Goal: Task Accomplishment & Management: Complete application form

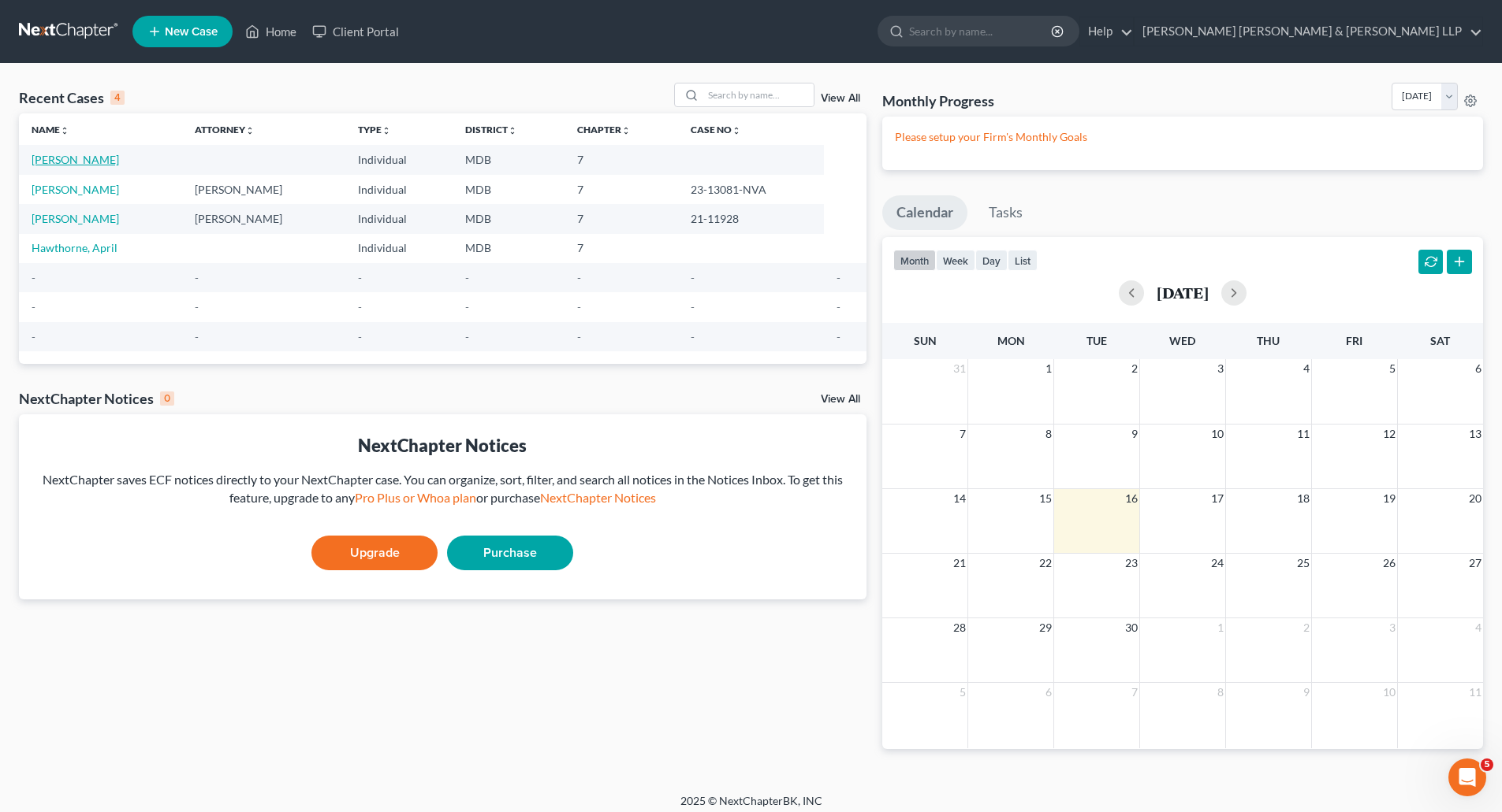
click at [79, 159] on link "[PERSON_NAME]" at bounding box center [76, 159] width 87 height 14
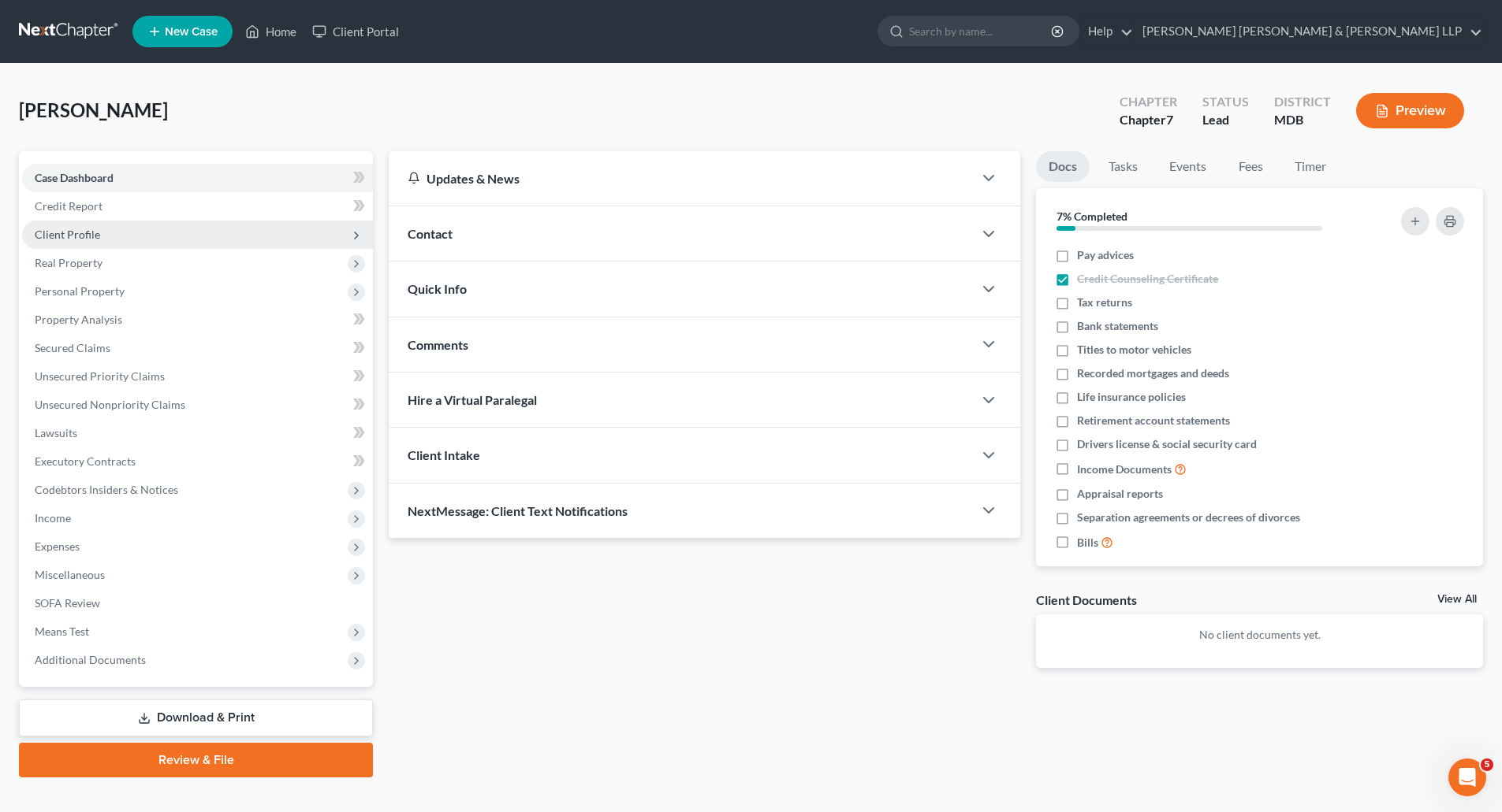
click at [74, 230] on span "Client Profile" at bounding box center [67, 234] width 66 height 14
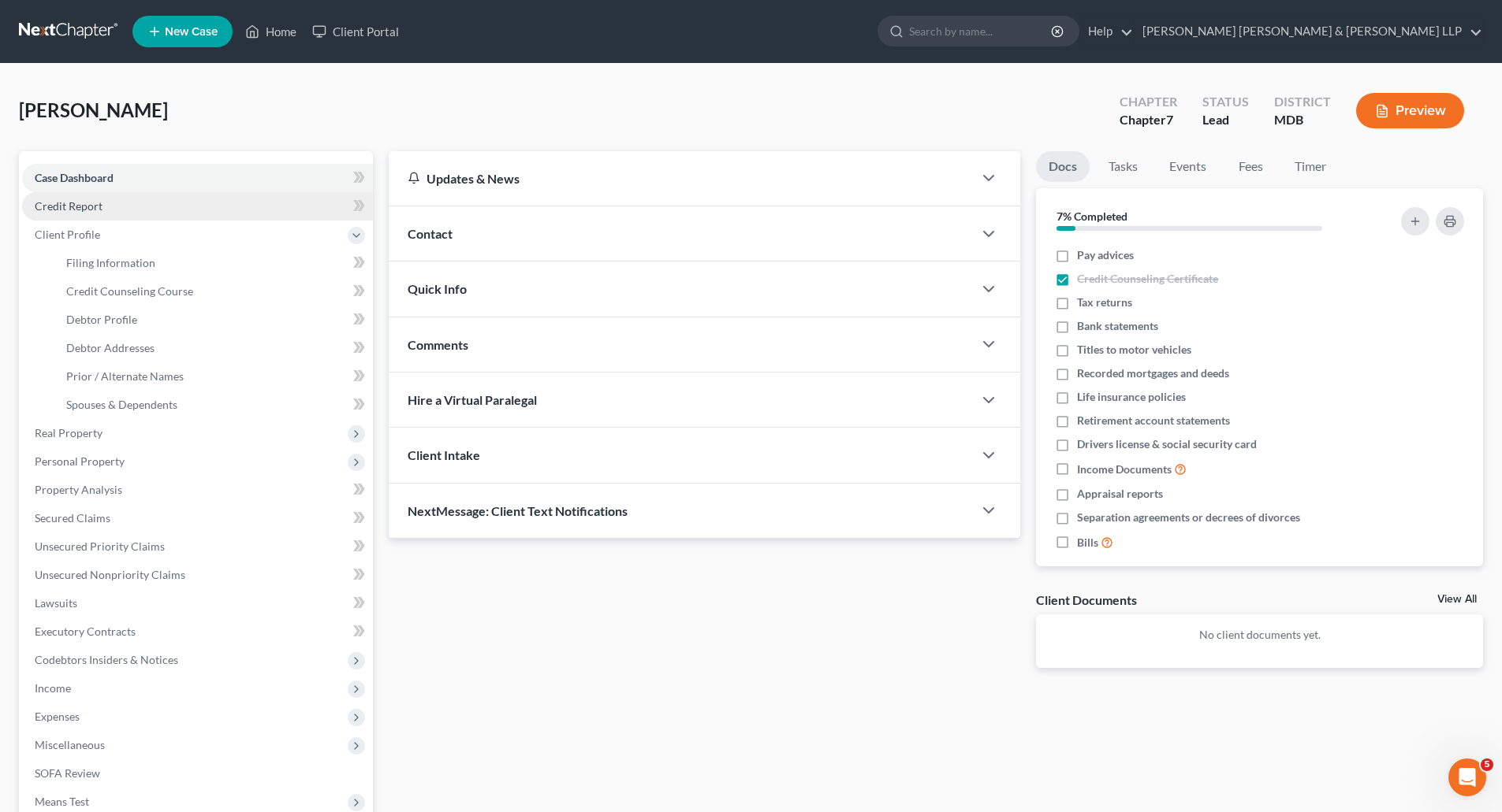
click at [79, 192] on link "Credit Report" at bounding box center [197, 206] width 351 height 28
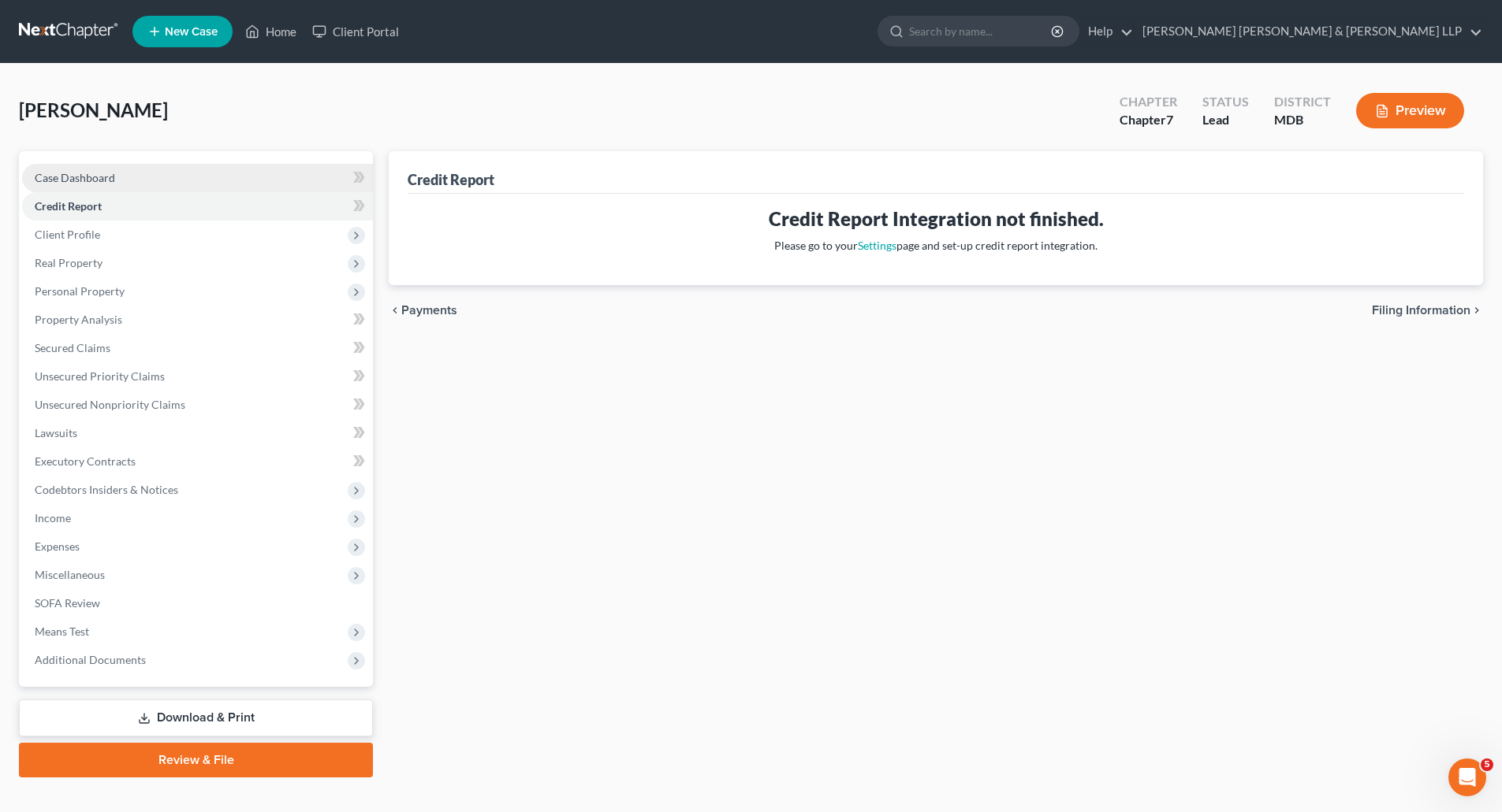
click at [81, 173] on span "Case Dashboard" at bounding box center [75, 178] width 80 height 14
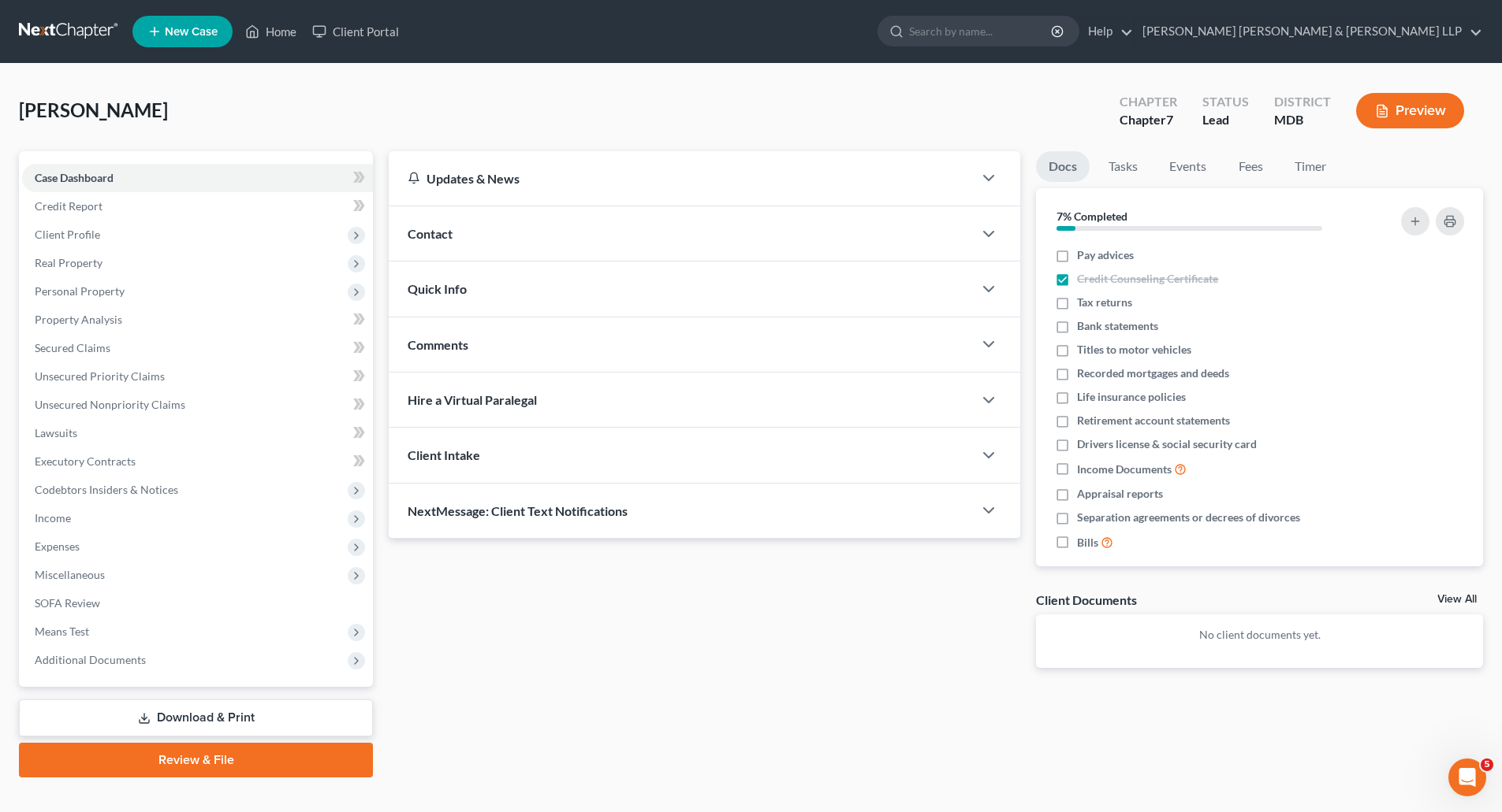
click at [462, 231] on div "Contact" at bounding box center [680, 234] width 584 height 55
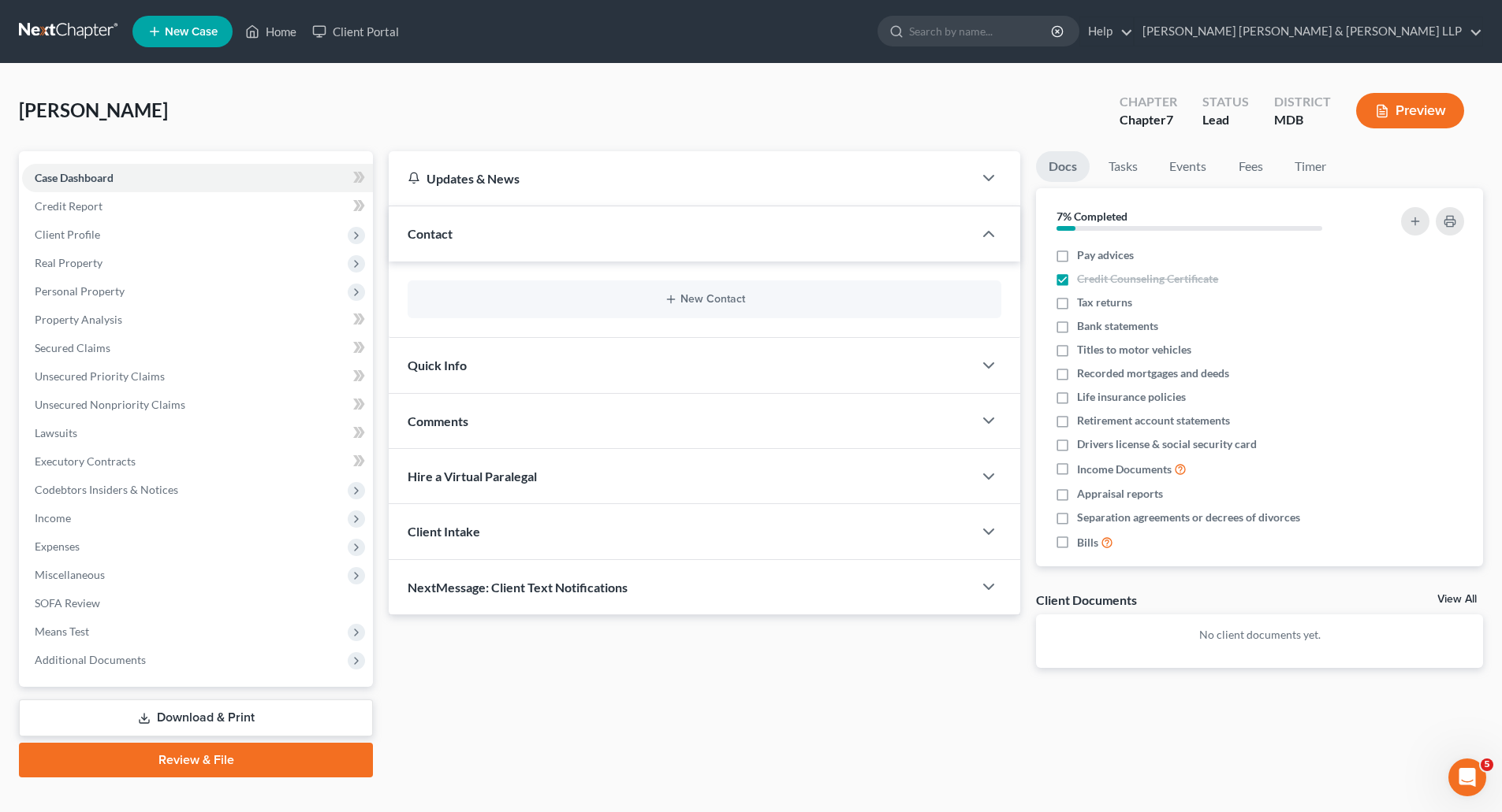
click at [462, 231] on div "Contact" at bounding box center [680, 234] width 584 height 55
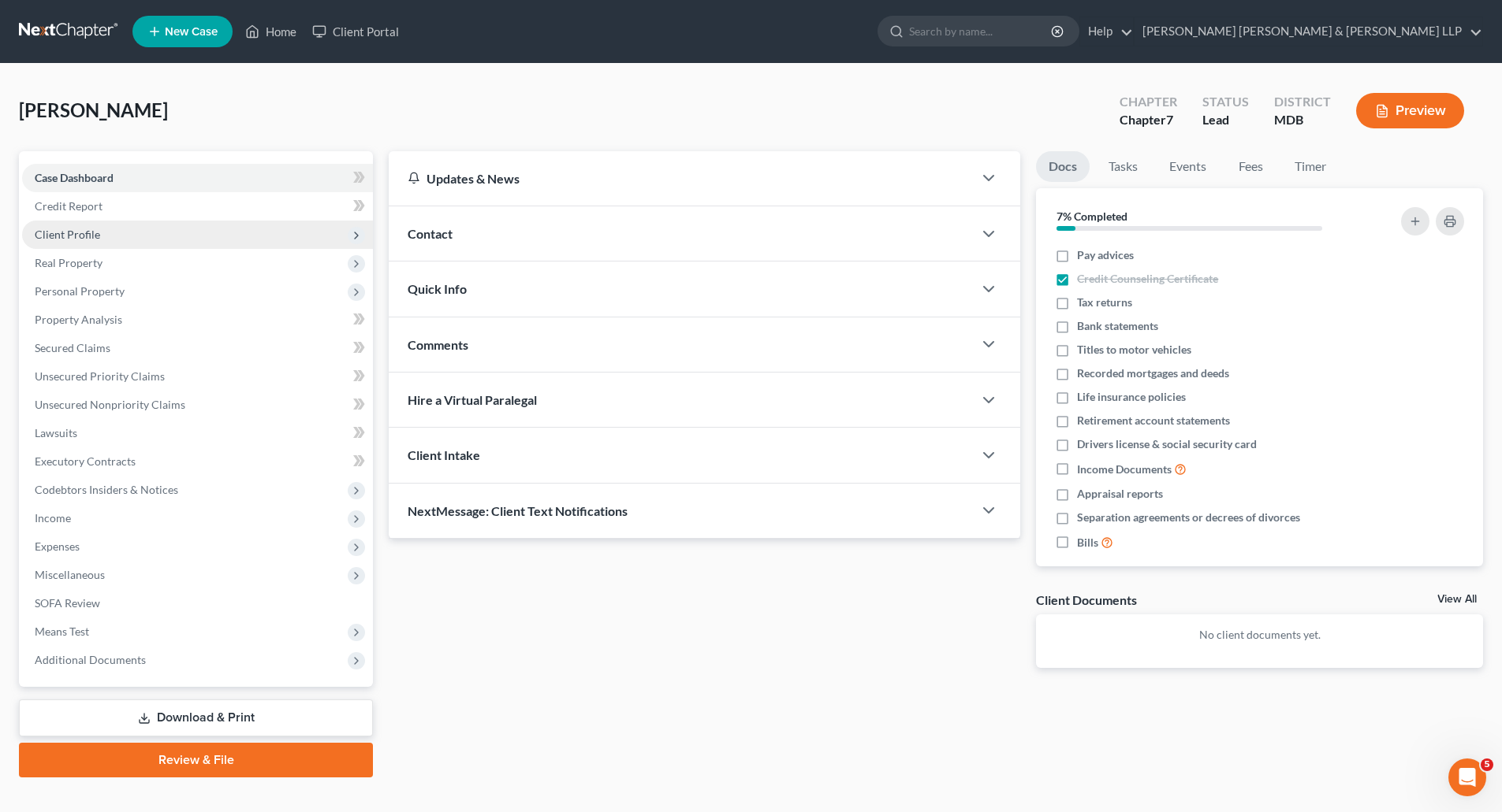
click at [76, 232] on span "Client Profile" at bounding box center [67, 234] width 66 height 14
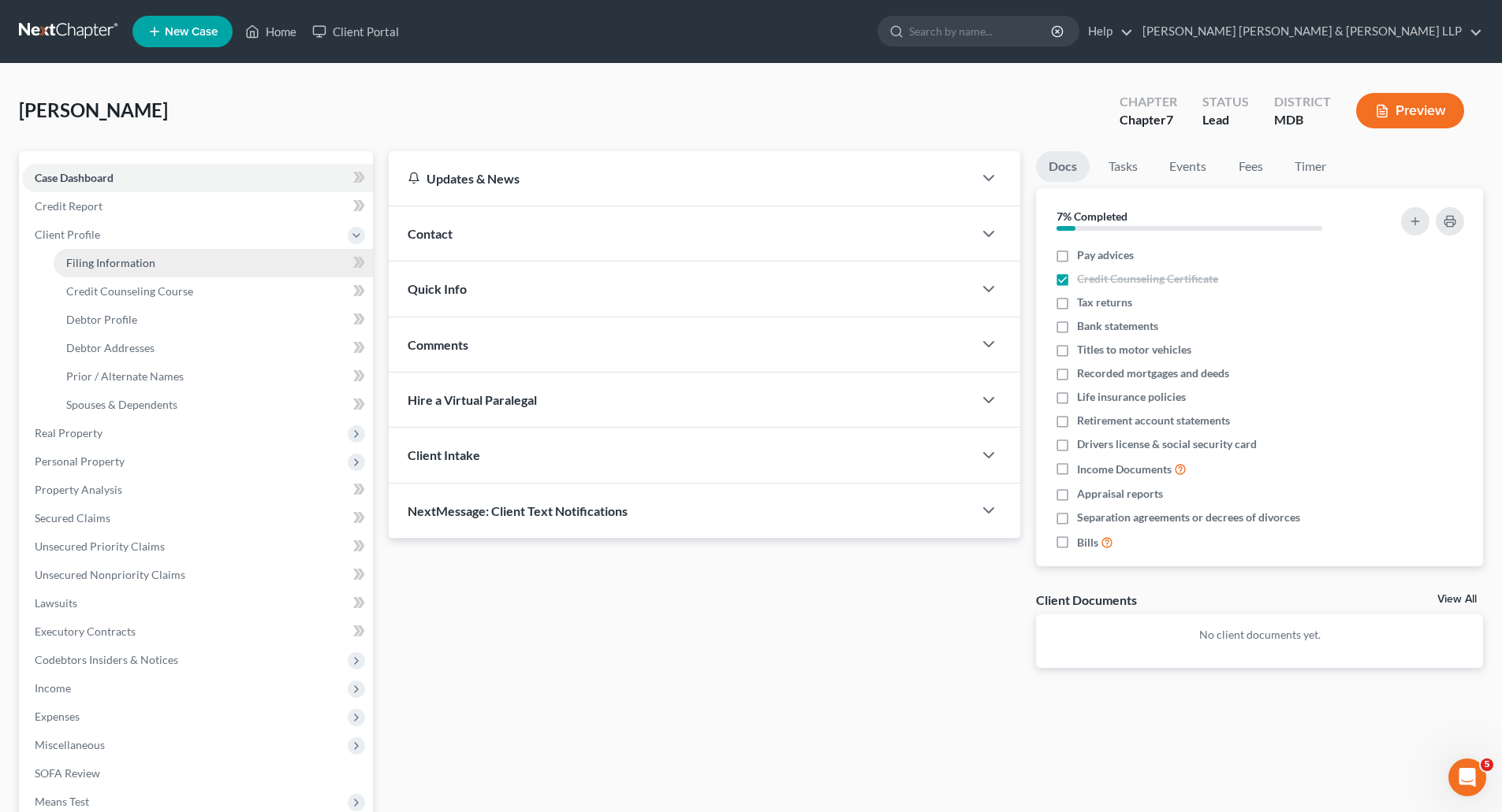
click at [109, 256] on span "Filing Information" at bounding box center [111, 262] width 89 height 14
select select "1"
select select "0"
select select "21"
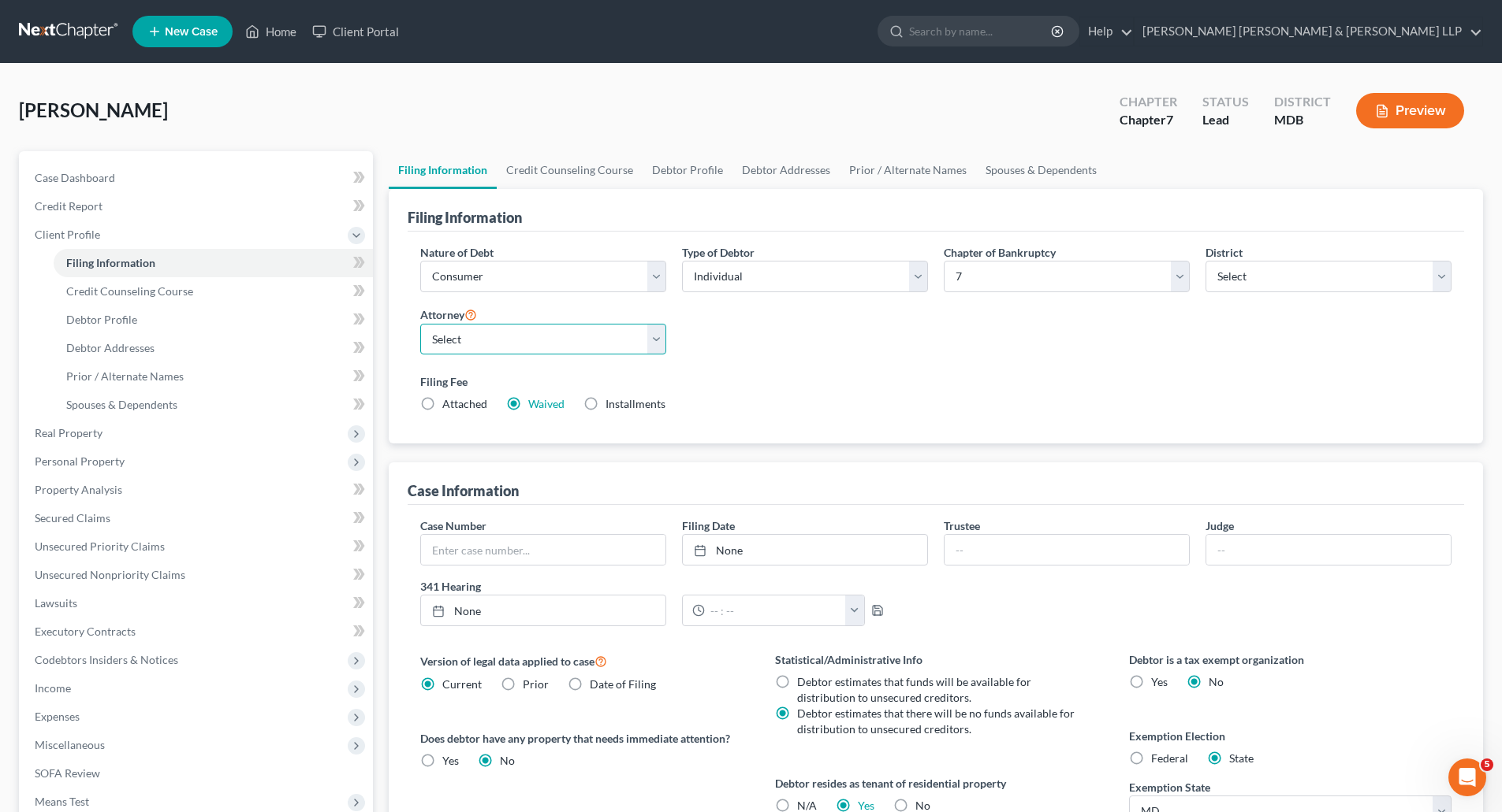
click at [657, 341] on select "Select [PERSON_NAME] - MDB [PERSON_NAME] - MDB" at bounding box center [543, 340] width 246 height 32
select select "1"
click at [420, 324] on select "Select [PERSON_NAME] - MDB [PERSON_NAME] - MDB" at bounding box center [543, 340] width 246 height 32
click at [164, 298] on link "Credit Counseling Course" at bounding box center [213, 291] width 319 height 28
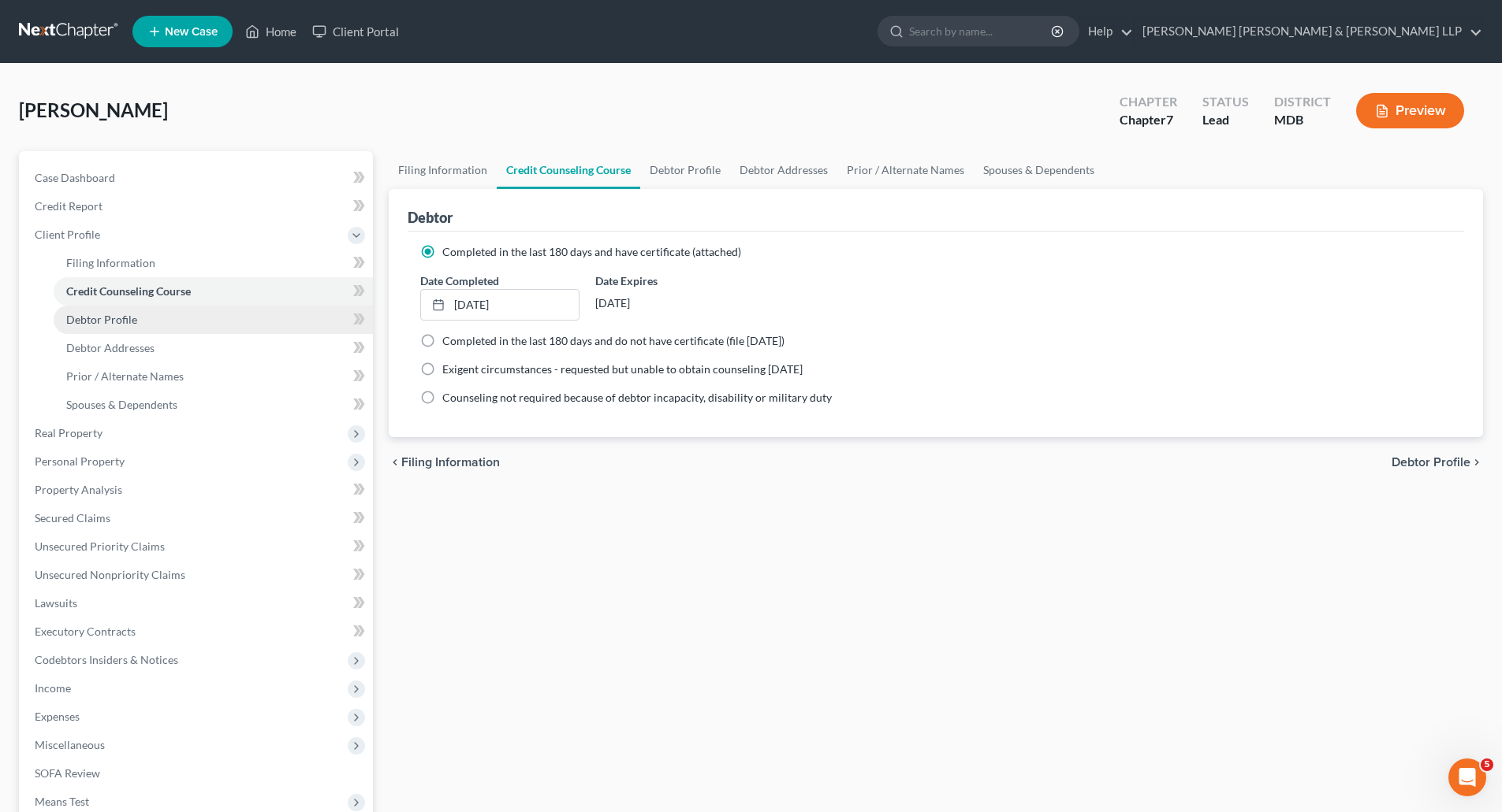
click at [142, 326] on link "Debtor Profile" at bounding box center [213, 320] width 319 height 28
select select "1"
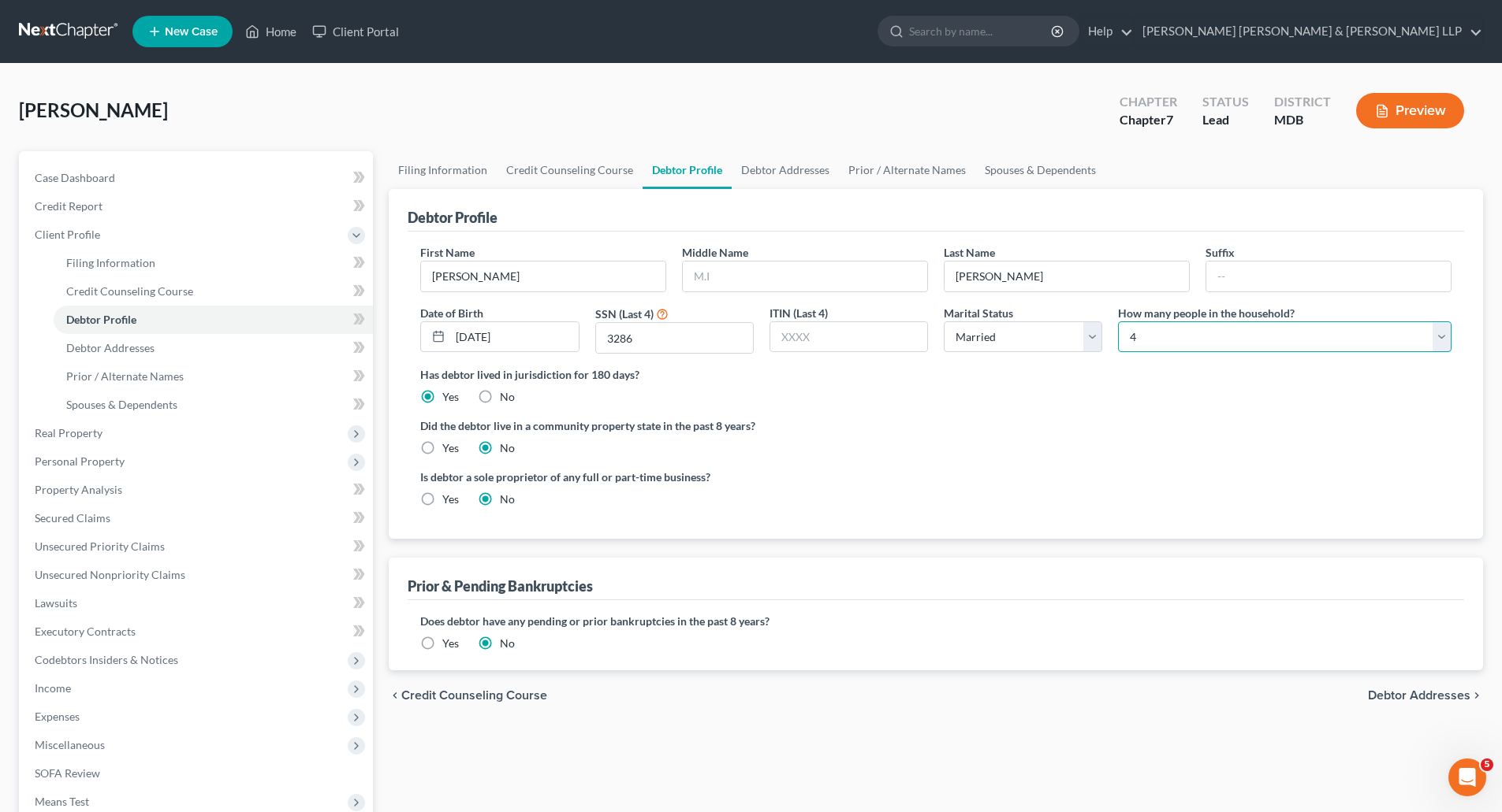
click at [1261, 349] on select "Select 1 2 3 4 5 6 7 8 9 10 11 12 13 14 15 16 17 18 19 20" at bounding box center [1284, 337] width 333 height 32
select select "2"
click at [1118, 321] on select "Select 1 2 3 4 5 6 7 8 9 10 11 12 13 14 15 16 17 18 19 20" at bounding box center [1284, 337] width 333 height 32
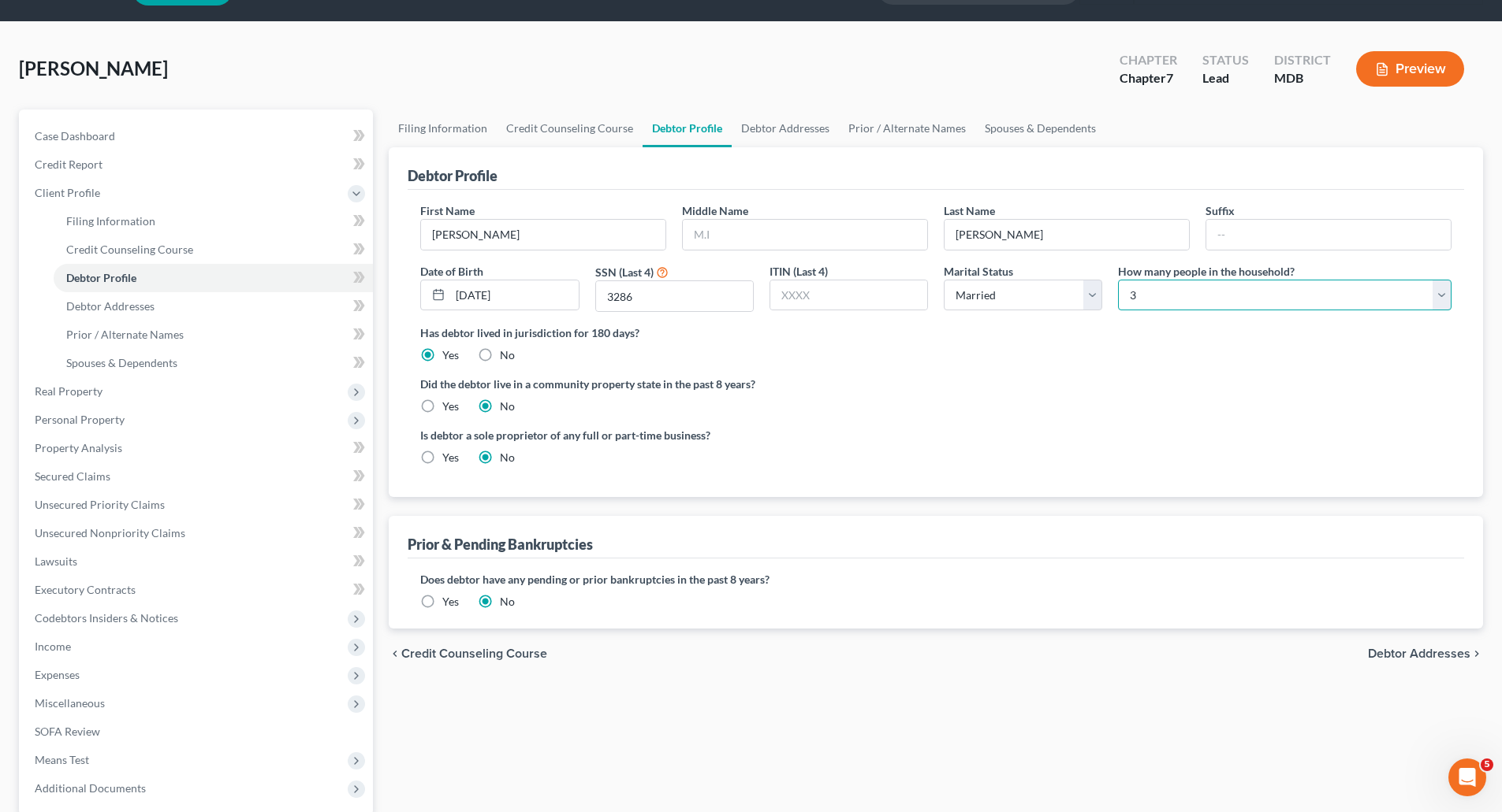
scroll to position [79, 0]
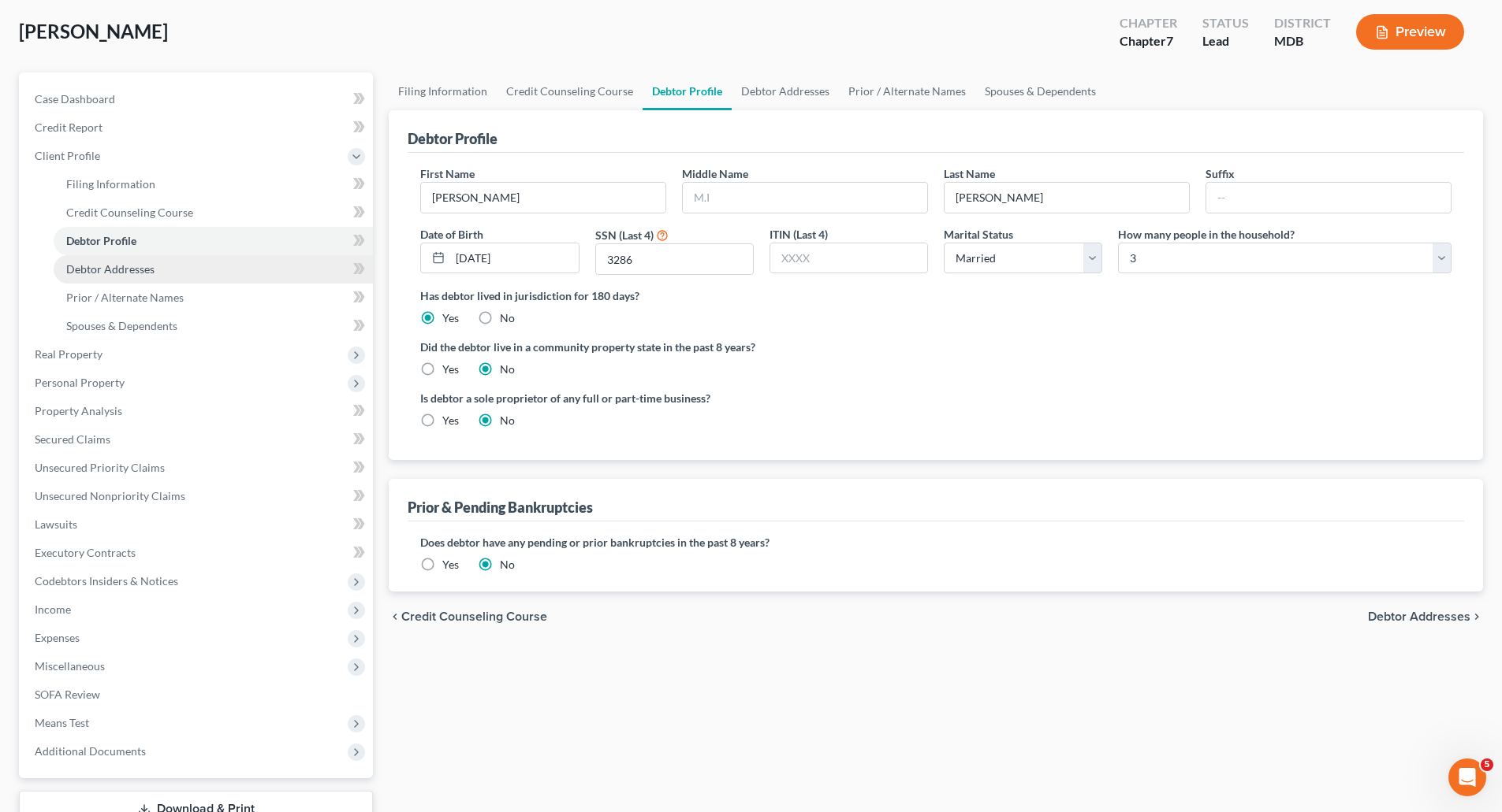
click at [111, 278] on link "Debtor Addresses" at bounding box center [213, 269] width 319 height 28
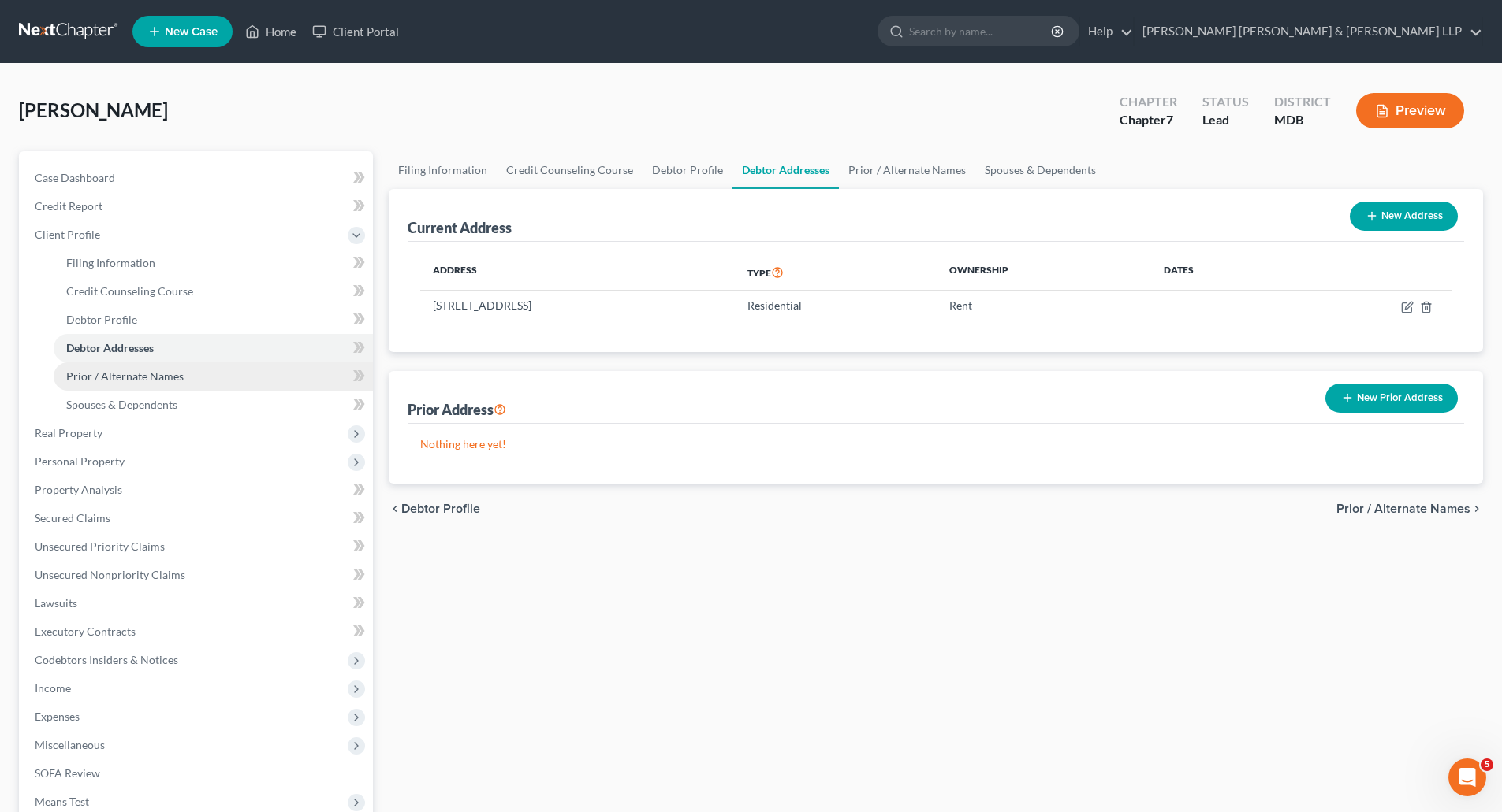
click at [138, 364] on link "Prior / Alternate Names" at bounding box center [213, 376] width 319 height 28
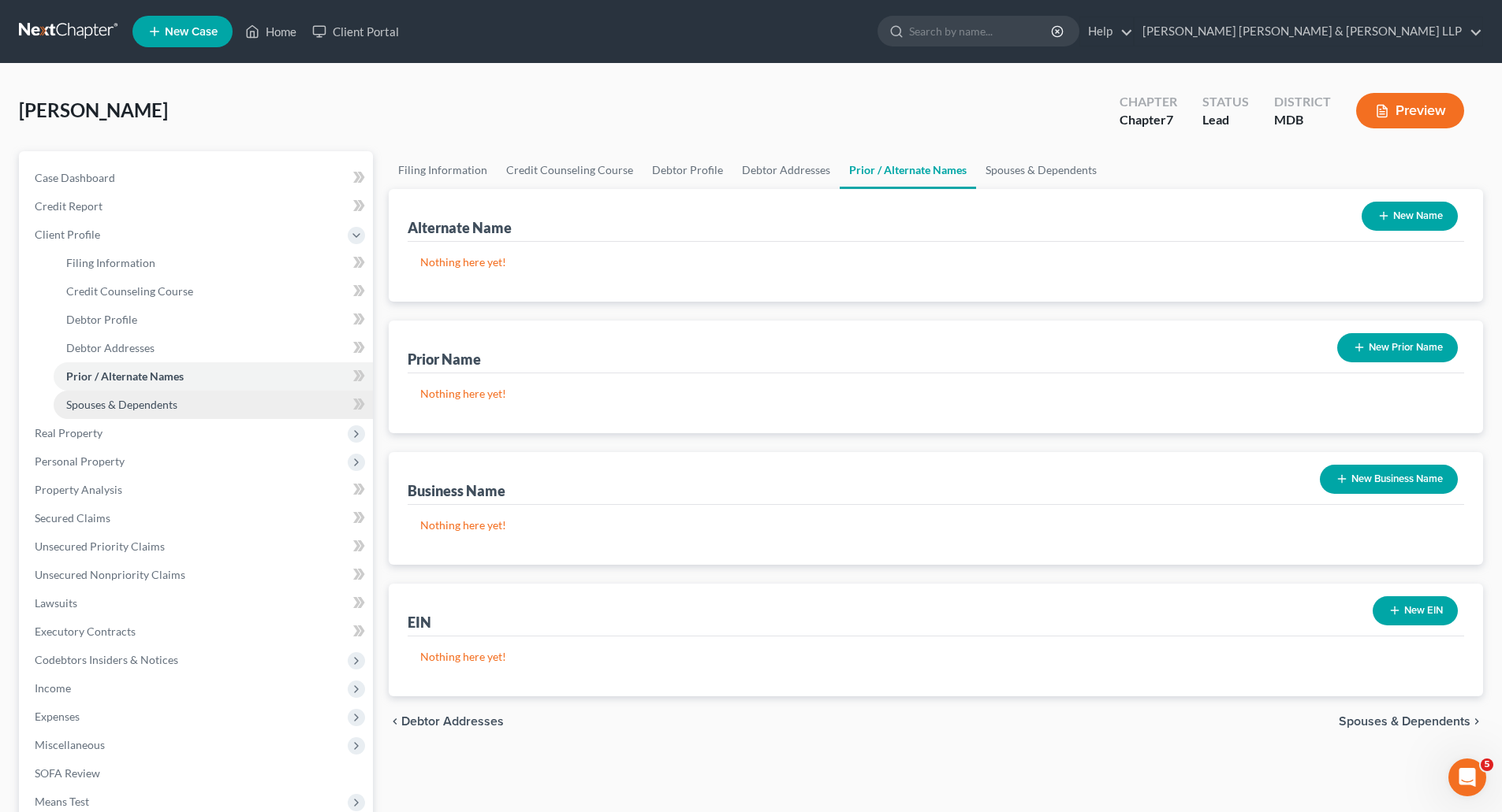
click at [109, 401] on span "Spouses & Dependents" at bounding box center [122, 404] width 111 height 14
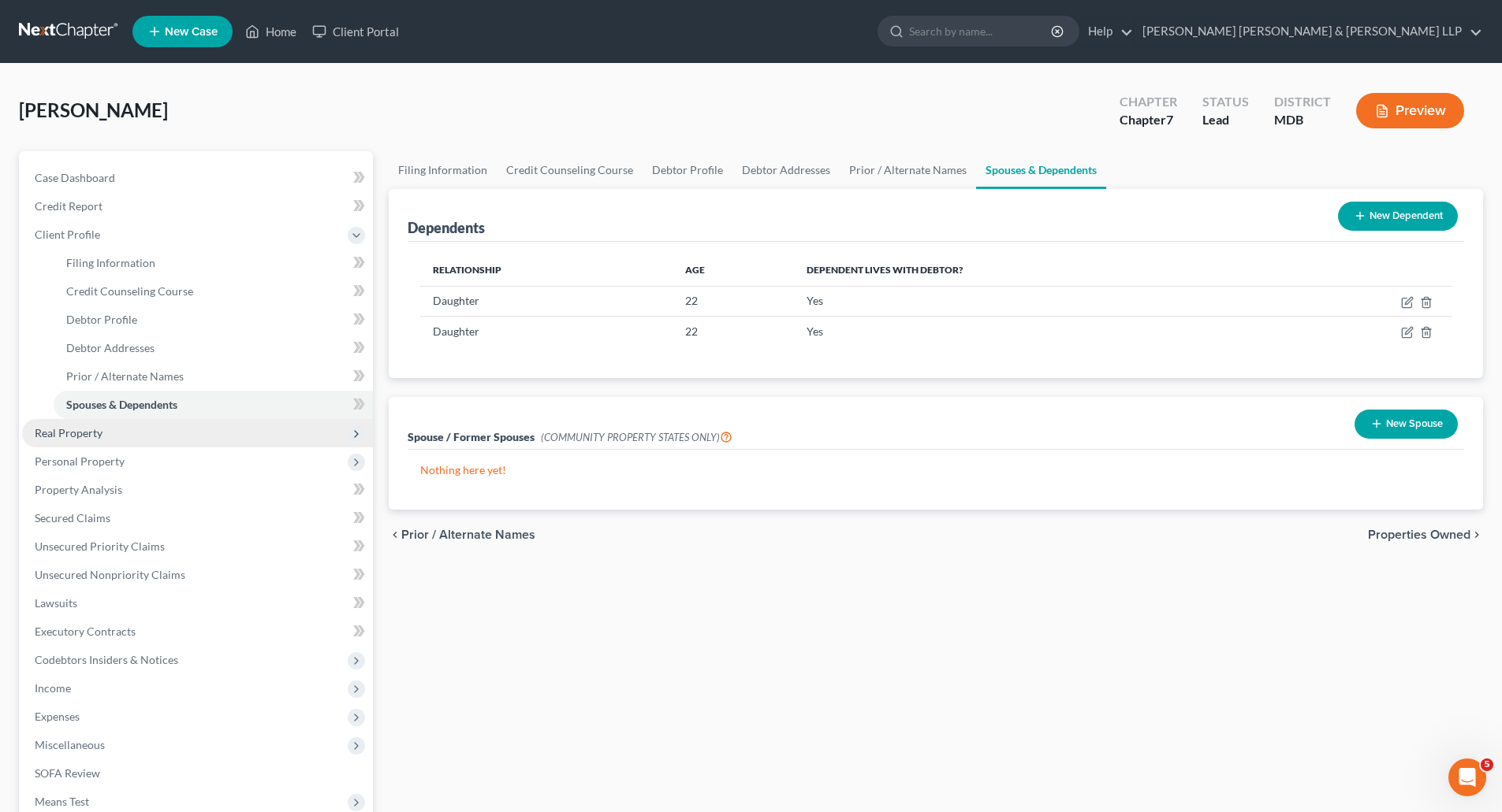
click at [77, 436] on span "Real Property" at bounding box center [68, 432] width 67 height 14
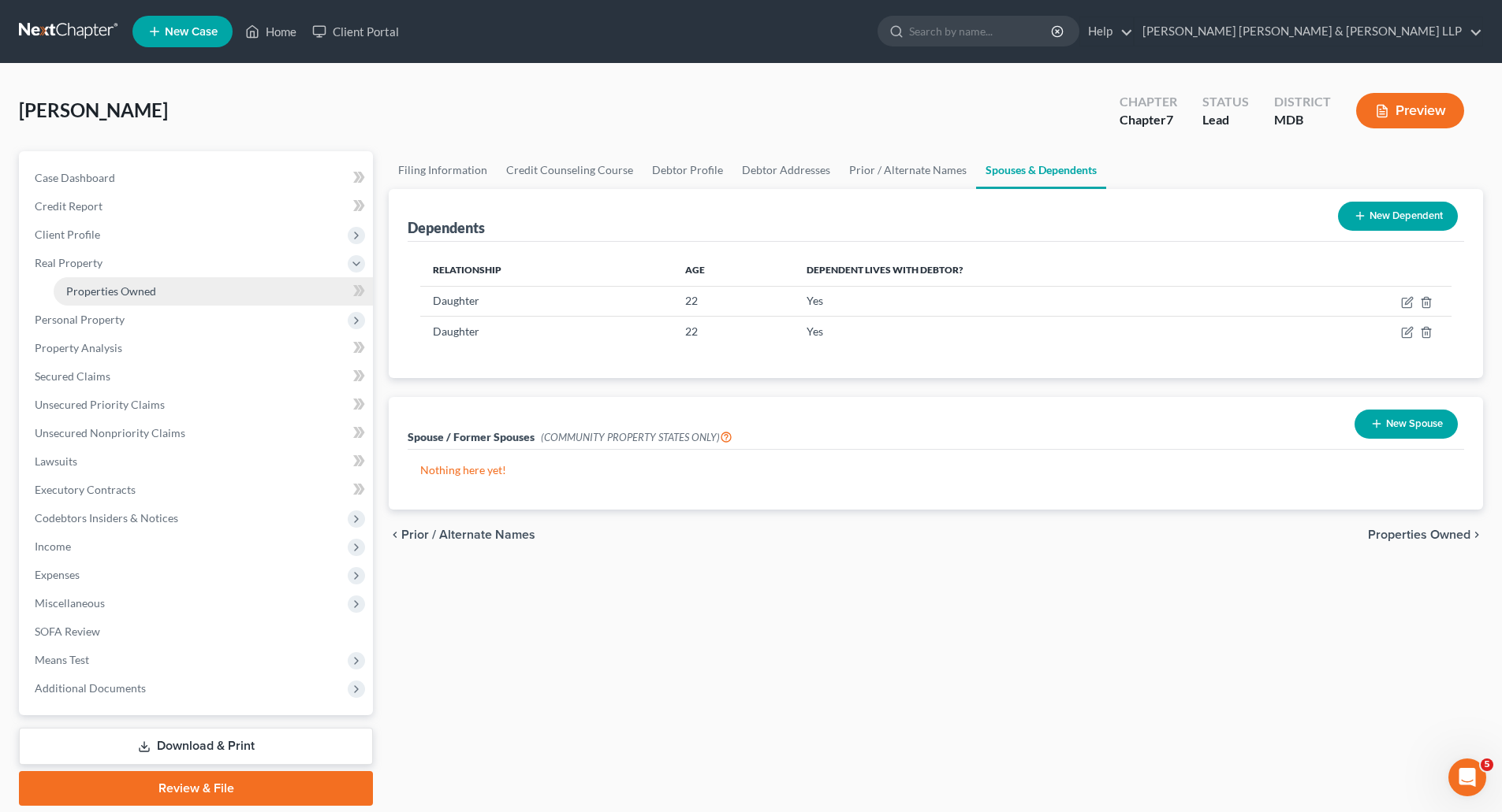
click at [108, 287] on span "Properties Owned" at bounding box center [111, 290] width 90 height 14
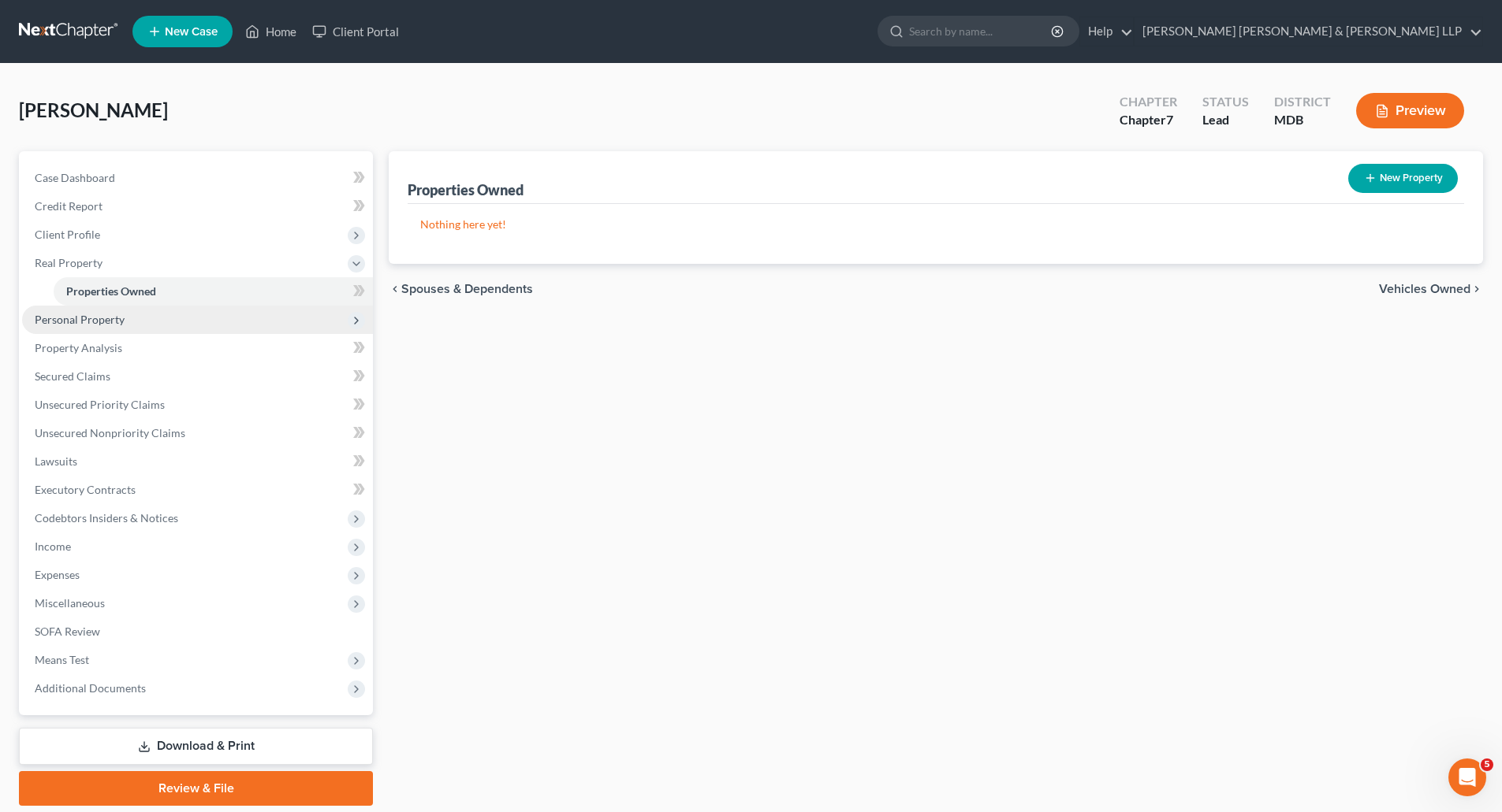
click at [87, 321] on span "Personal Property" at bounding box center [79, 320] width 90 height 14
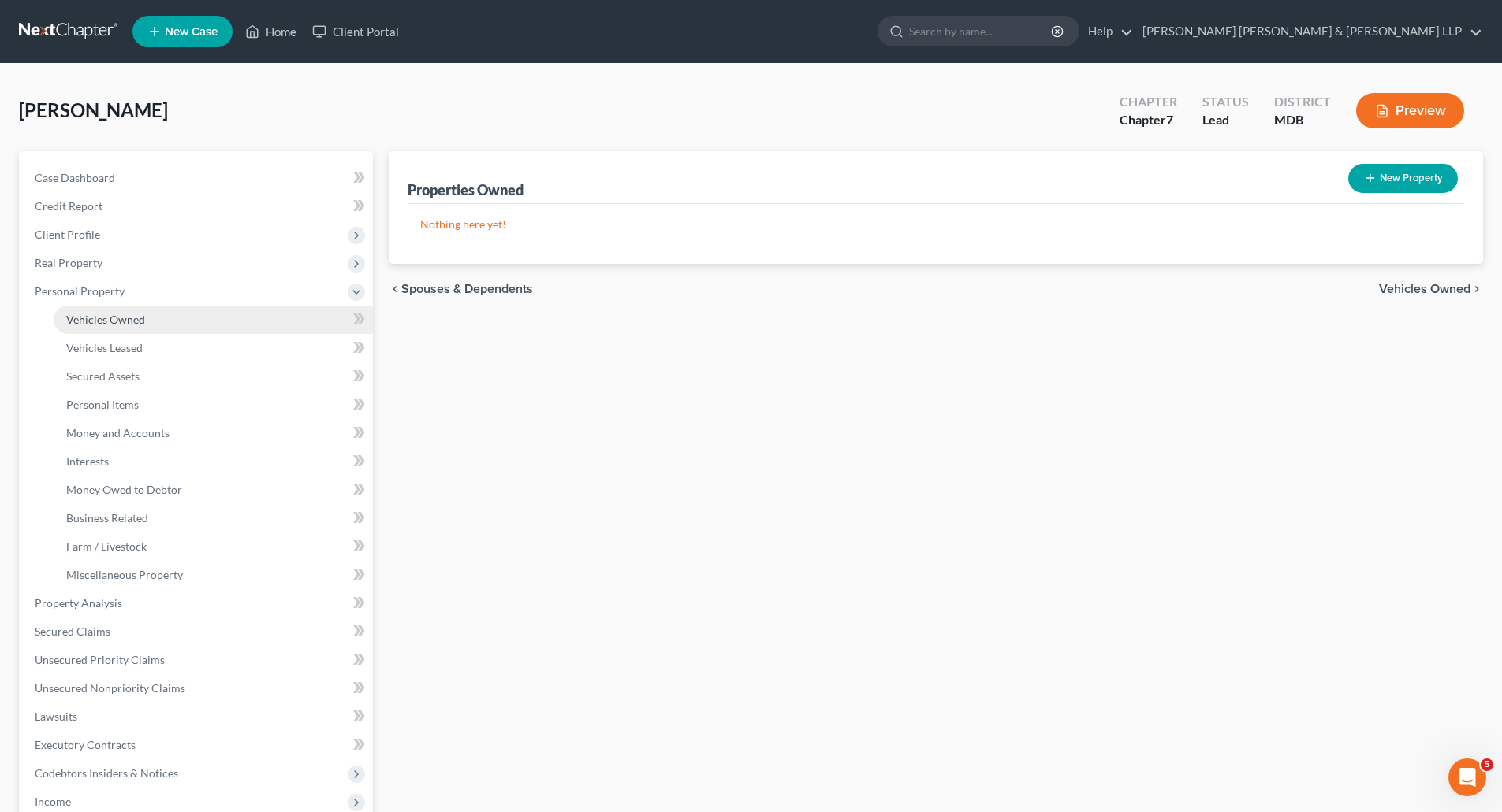
click at [105, 325] on span "Vehicles Owned" at bounding box center [106, 320] width 79 height 14
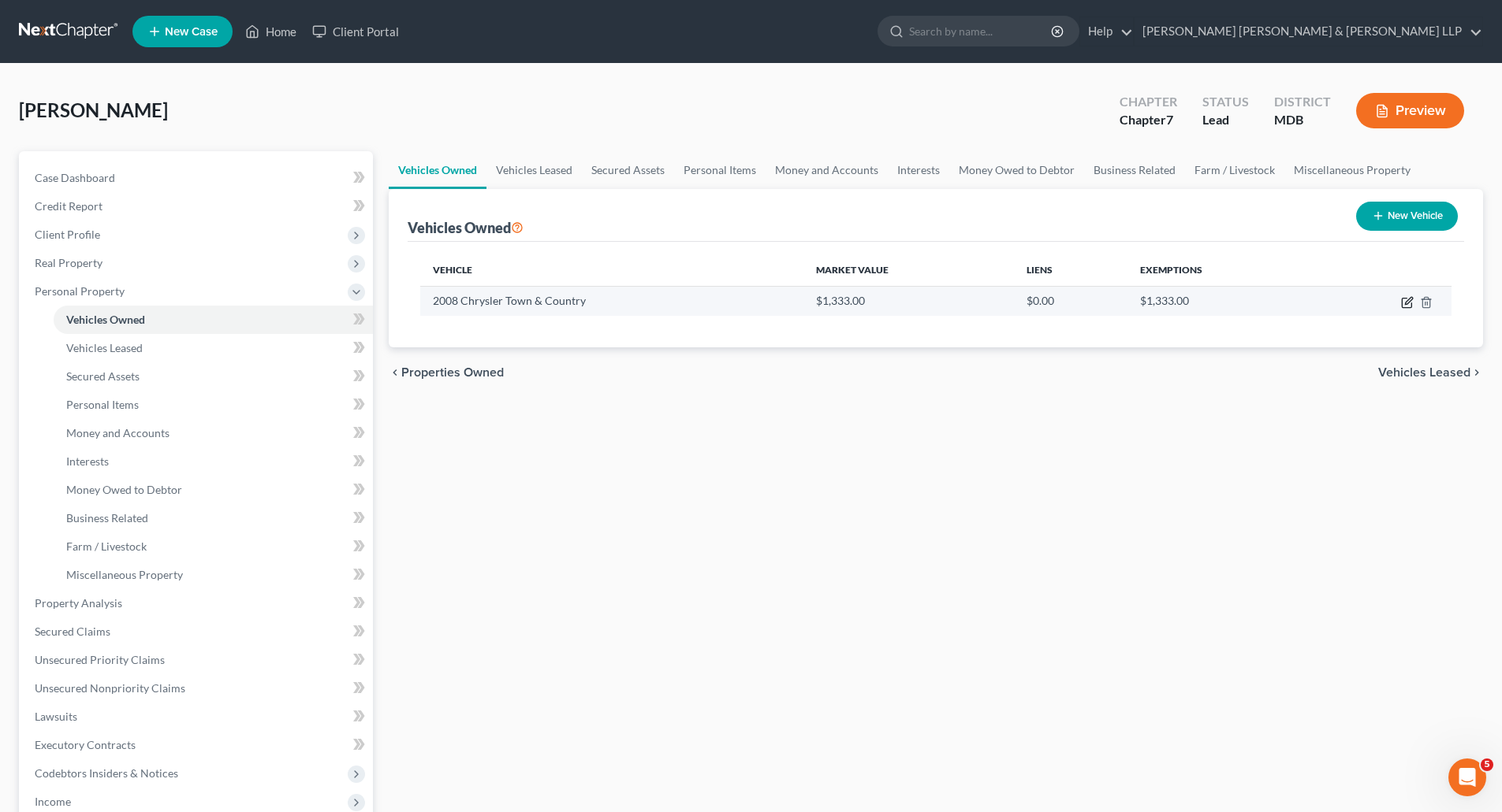
click at [1413, 306] on icon "button" at bounding box center [1407, 302] width 13 height 13
select select "0"
select select "18"
select select "3"
select select "0"
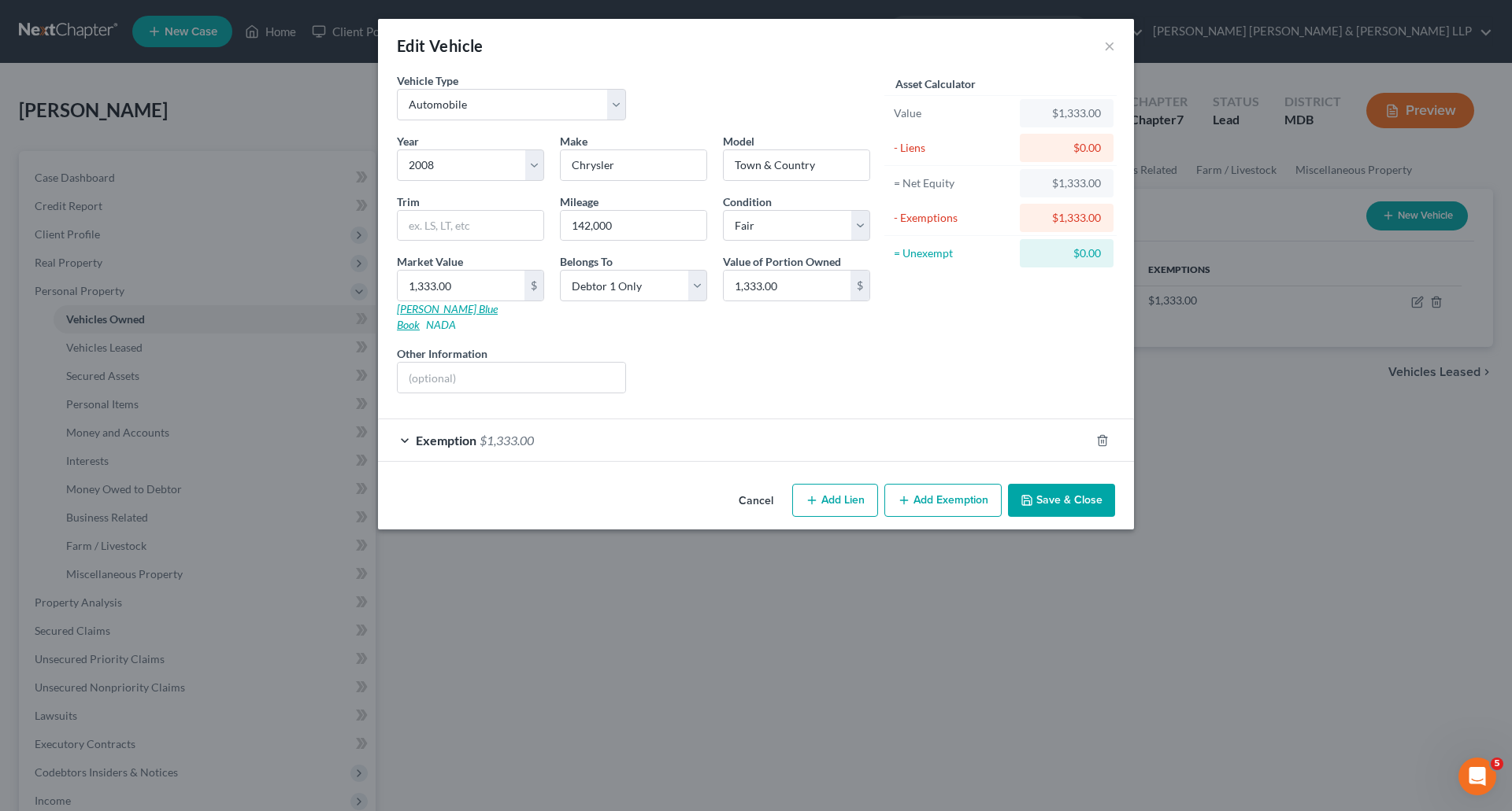
click at [443, 313] on link "[PERSON_NAME] Blue Book" at bounding box center [447, 316] width 101 height 29
drag, startPoint x: 461, startPoint y: 291, endPoint x: 477, endPoint y: 289, distance: 16.1
click at [461, 291] on input "1,333.00" at bounding box center [460, 285] width 126 height 30
click at [431, 288] on input "1,333.00" at bounding box center [460, 285] width 126 height 30
click at [423, 285] on input "1,333.00" at bounding box center [460, 285] width 126 height 30
